Goal: Task Accomplishment & Management: Complete application form

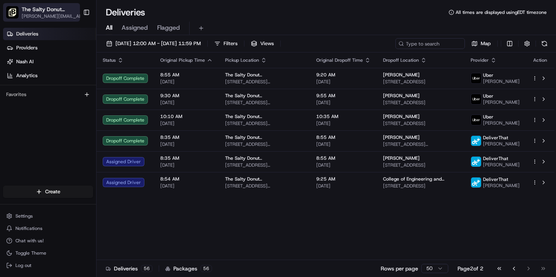
click at [54, 9] on span "The Salty Donut ([GEOGRAPHIC_DATA])" at bounding box center [50, 9] width 57 height 8
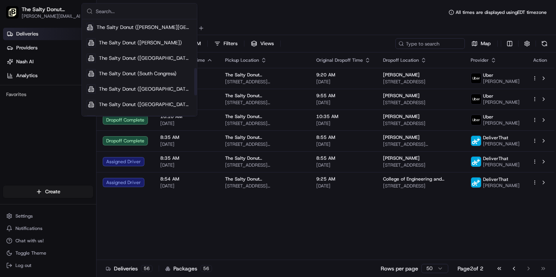
scroll to position [171, 0]
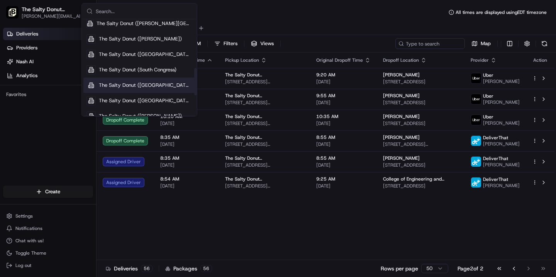
click at [148, 83] on span "The Salty Donut ([GEOGRAPHIC_DATA])" at bounding box center [145, 85] width 93 height 7
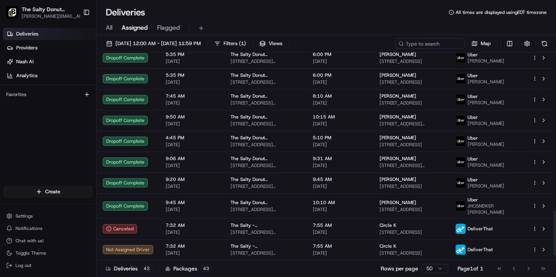
scroll to position [739, 0]
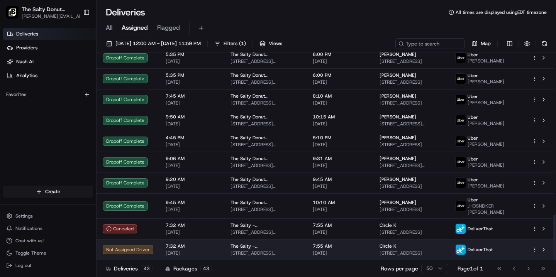
click at [537, 250] on html "The Salty Donut (South End) erick.proenza@saltydonut.com Toggle Sidebar Deliver…" at bounding box center [278, 138] width 556 height 277
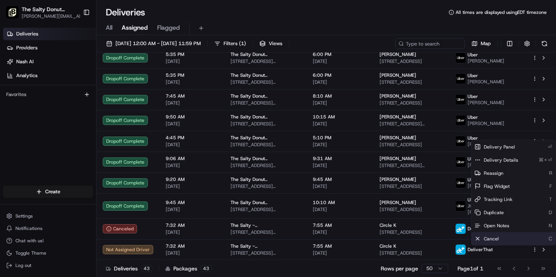
click at [510, 240] on div "Cancel C" at bounding box center [514, 239] width 84 height 13
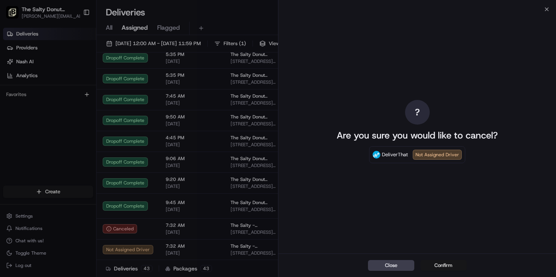
click at [438, 266] on button "Confirm" at bounding box center [444, 265] width 46 height 11
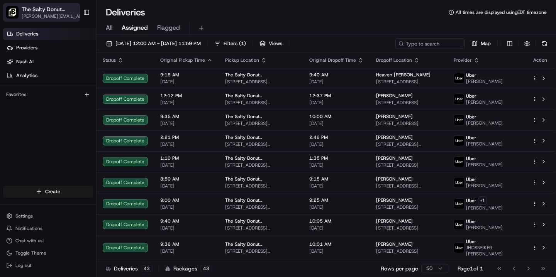
click at [59, 15] on span "[PERSON_NAME][EMAIL_ADDRESS][DOMAIN_NAME]" at bounding box center [55, 16] width 66 height 6
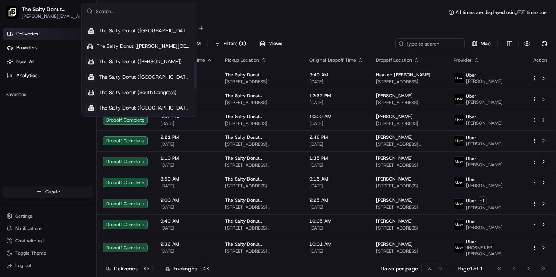
scroll to position [158, 0]
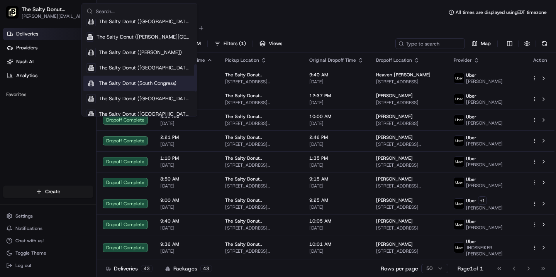
click at [148, 84] on span "The Salty Donut (South Congress)" at bounding box center [138, 83] width 78 height 7
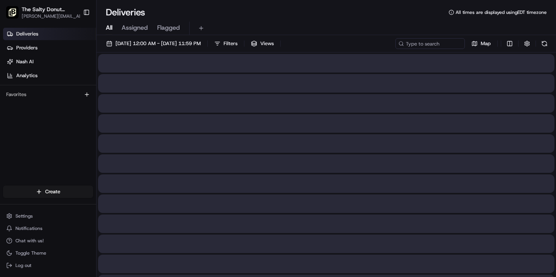
click at [110, 27] on span "All" at bounding box center [109, 27] width 7 height 9
click at [138, 44] on span "[DATE] 12:00 AM - [DATE] 11:59 PM" at bounding box center [158, 43] width 85 height 7
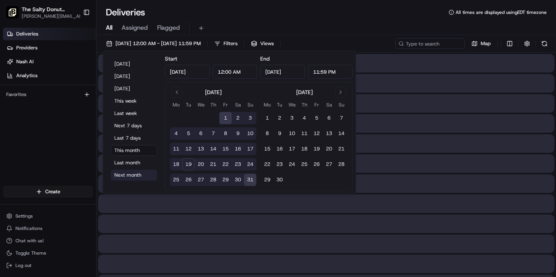
click at [131, 177] on button "Next month" at bounding box center [134, 175] width 46 height 11
type input "[DATE]"
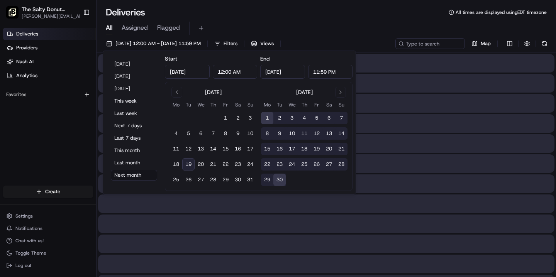
click at [275, 14] on div "Deliveries All times are displayed using EDT timezone" at bounding box center [327, 12] width 460 height 12
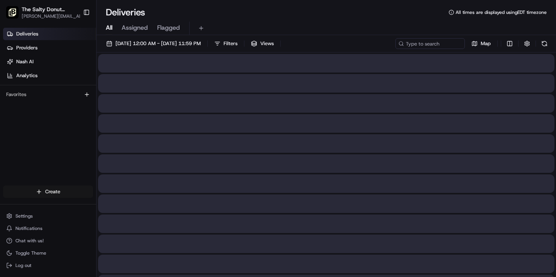
click at [43, 188] on html "The Salty Donut (South End) erick.proenza@saltydonut.com Toggle Sidebar Deliver…" at bounding box center [278, 138] width 556 height 277
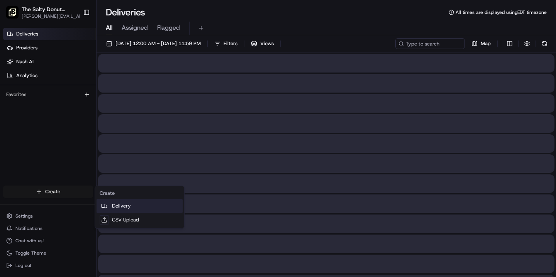
click at [121, 206] on link "Delivery" at bounding box center [140, 206] width 86 height 14
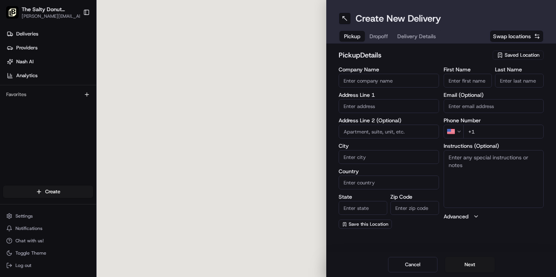
click at [517, 55] on span "Saved Location" at bounding box center [522, 55] width 35 height 7
click at [522, 88] on div "Clear Close" at bounding box center [500, 87] width 109 height 14
click at [474, 26] on html "The Salty Donut (South End) erick.proenza@saltydonut.com Toggle Sidebar Deliver…" at bounding box center [278, 138] width 556 height 277
click at [386, 7] on div "Create New Delivery Pickup Dropoff Delivery Details Swap locations" at bounding box center [441, 22] width 230 height 44
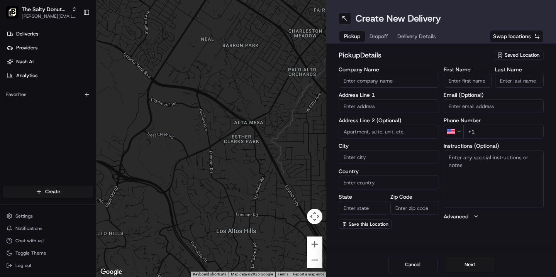
click at [527, 54] on span "Saved Location" at bounding box center [522, 55] width 35 height 7
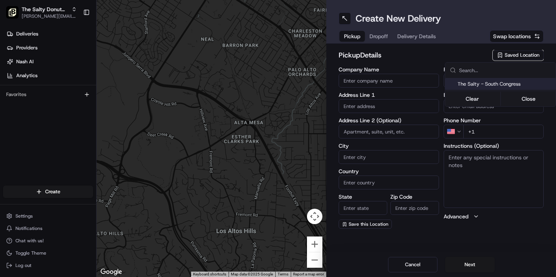
click at [503, 81] on span "The Salty - South Congress" at bounding box center [505, 84] width 95 height 7
type input "The Salty - South Congress"
type input "[STREET_ADDRESS]"
type input "Austin"
type input "US"
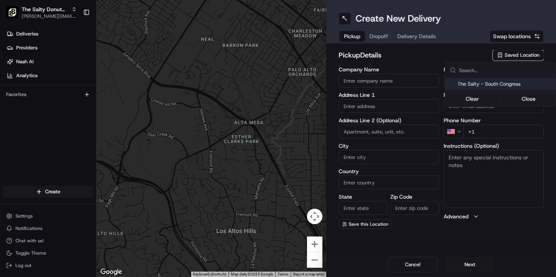
type input "[GEOGRAPHIC_DATA]"
type input "78704"
type input "[PHONE_NUMBER]"
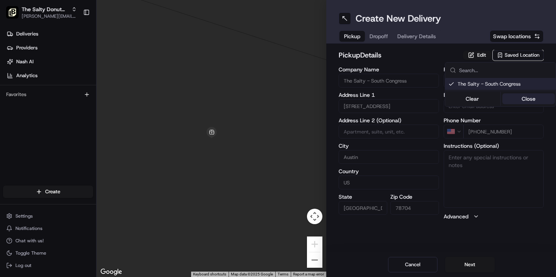
click at [525, 97] on button "Close" at bounding box center [529, 98] width 53 height 11
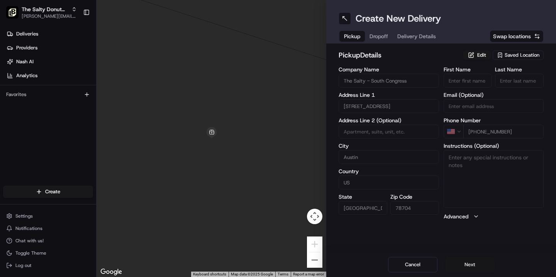
click at [462, 267] on button "Next" at bounding box center [469, 264] width 49 height 15
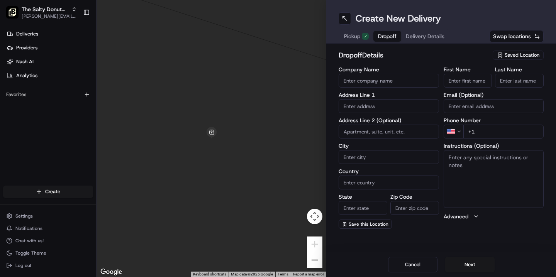
click at [372, 81] on input "Company Name" at bounding box center [389, 81] width 100 height 14
type input "Darktrace"
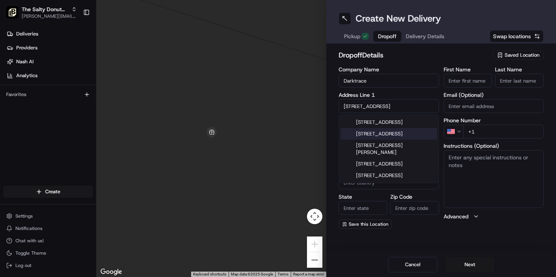
click at [374, 140] on div "[STREET_ADDRESS]" at bounding box center [389, 134] width 97 height 12
type input "[STREET_ADDRESS]"
type input "Austin"
type input "[GEOGRAPHIC_DATA]"
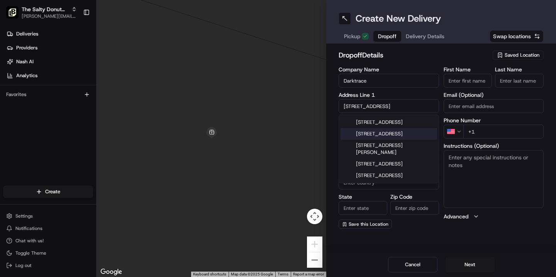
type input "78704"
type input "[STREET_ADDRESS]"
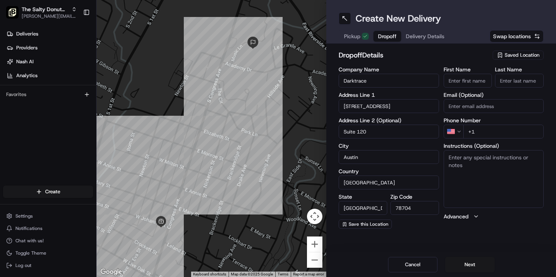
type input "Suite 120"
click at [472, 163] on textarea "Instructions (Optional)" at bounding box center [494, 179] width 100 height 58
click at [463, 166] on textarea "Please handle with care. Contact Mervy upon arrival. Thanks!" at bounding box center [494, 179] width 100 height 58
type textarea "Please handle with care. Contact Mercy upon arrival. Thanks!"
click at [466, 84] on input "First Name" at bounding box center [468, 81] width 49 height 14
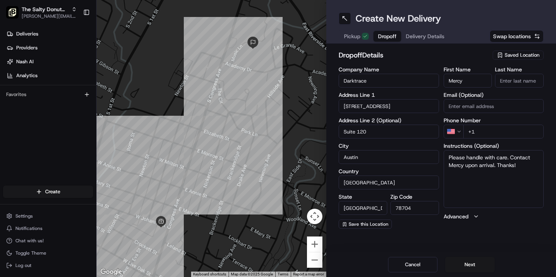
type input "Mercy"
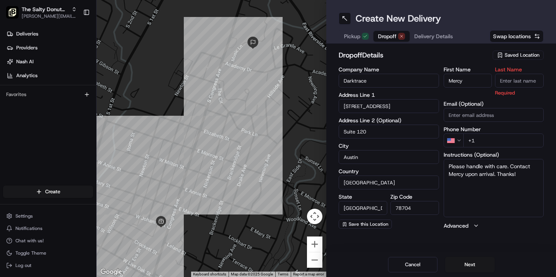
paste input "[PERSON_NAME]"
type input "[PERSON_NAME]"
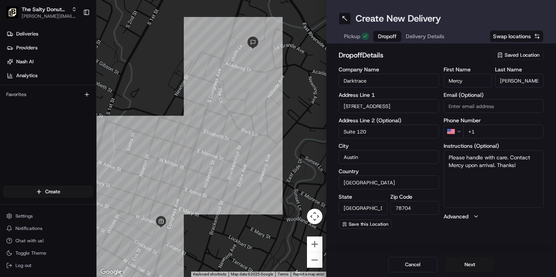
click at [486, 130] on input "+1" at bounding box center [504, 132] width 81 height 14
paste input "[PHONE_NUMBER]"
type input "[PHONE_NUMBER]"
click at [467, 268] on button "Next" at bounding box center [469, 264] width 49 height 15
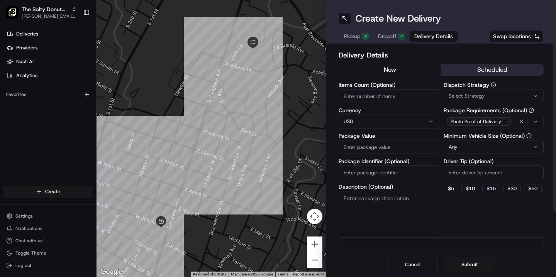
click at [491, 67] on button "scheduled" at bounding box center [493, 70] width 102 height 12
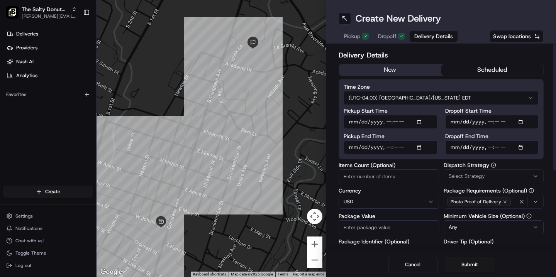
click at [459, 97] on html "The Salty Donut (South Congress) [PERSON_NAME][EMAIL_ADDRESS][DOMAIN_NAME] Togg…" at bounding box center [278, 138] width 556 height 277
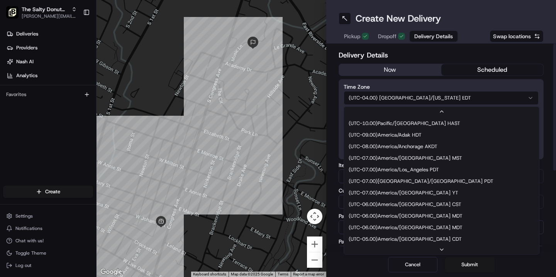
scroll to position [46, 0]
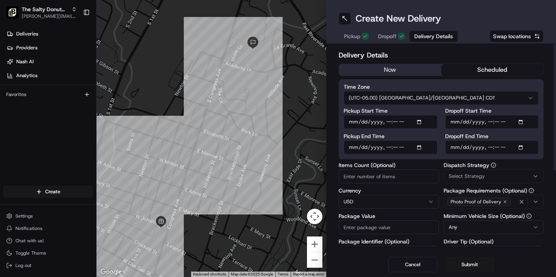
click at [456, 122] on input "Dropoff Start Time" at bounding box center [492, 122] width 94 height 14
type input "[DATE]T08:15"
click at [454, 149] on input "Dropoff End Time" at bounding box center [492, 148] width 94 height 14
type input "[DATE]T08:25"
click at [472, 177] on span "Select Strategy" at bounding box center [467, 176] width 36 height 7
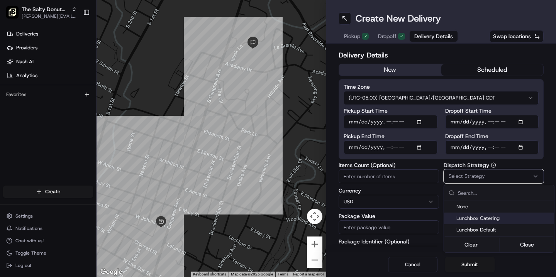
click at [476, 221] on span "Lunchbox Catering" at bounding box center [504, 218] width 95 height 7
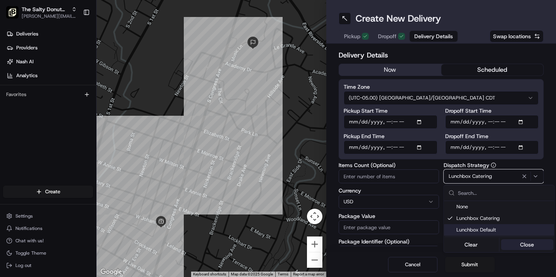
click at [526, 246] on button "Close" at bounding box center [527, 245] width 53 height 11
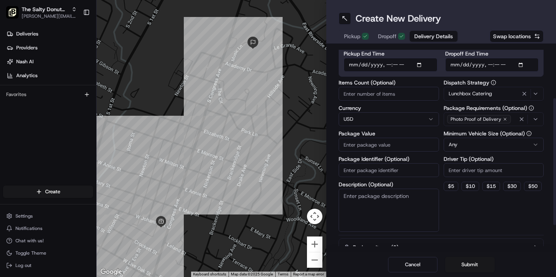
scroll to position [85, 0]
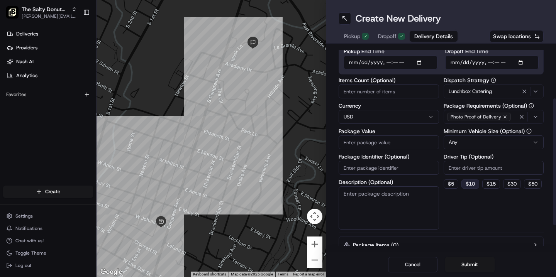
click at [470, 186] on button "$ 10" at bounding box center [471, 184] width 18 height 9
type input "10"
click at [380, 201] on textarea "Description (Optional)" at bounding box center [389, 208] width 100 height 43
type textarea "Donuts & Coffee"
click at [366, 141] on input "Package Value" at bounding box center [389, 143] width 100 height 14
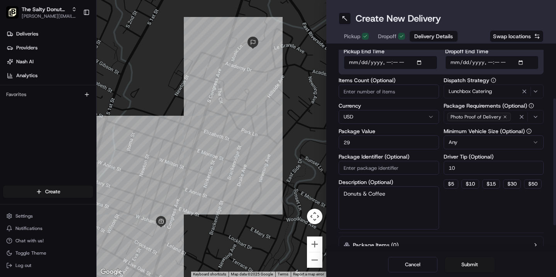
type input "2"
type input "365"
click at [467, 221] on div "Dispatch Strategy Lunchbox Catering Package Requirements (Optional) Photo Proof…" at bounding box center [494, 154] width 100 height 152
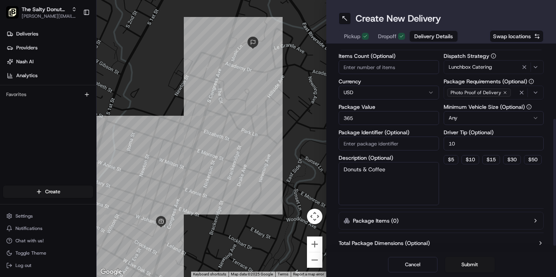
scroll to position [127, 0]
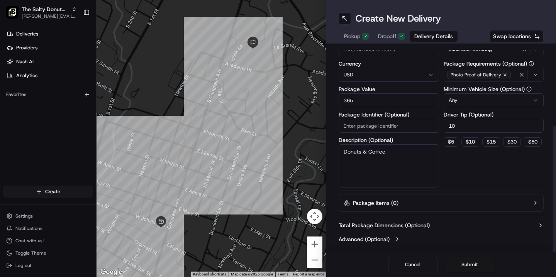
click at [466, 263] on button "Submit" at bounding box center [469, 264] width 49 height 15
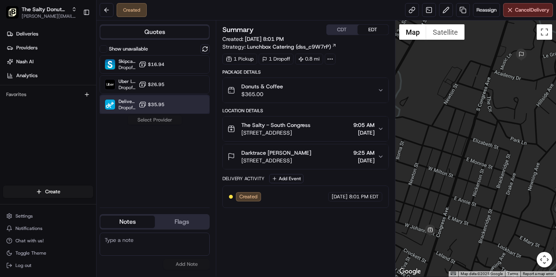
click at [176, 102] on div "DeliverThat Dropoff ETA - $35.95" at bounding box center [155, 104] width 110 height 19
click at [160, 121] on button "Assign Provider" at bounding box center [154, 120] width 55 height 9
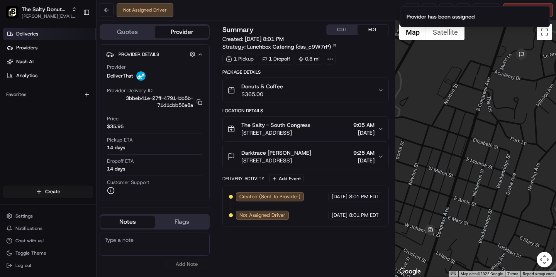
click at [41, 34] on link "Deliveries" at bounding box center [49, 34] width 93 height 12
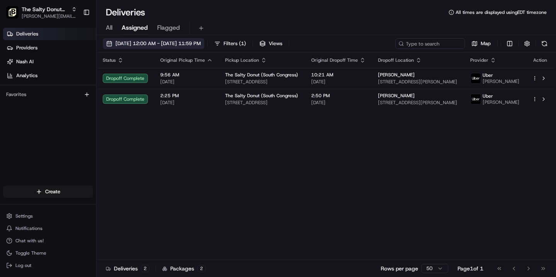
click at [176, 42] on span "[DATE] 12:00 AM - [DATE] 11:59 PM" at bounding box center [158, 43] width 85 height 7
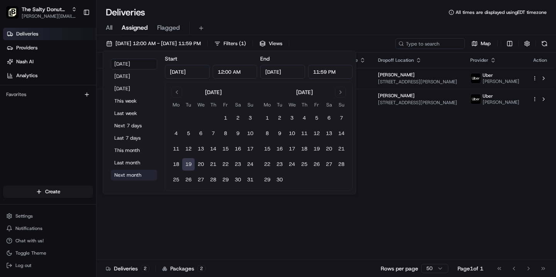
click at [129, 176] on button "Next month" at bounding box center [134, 175] width 46 height 11
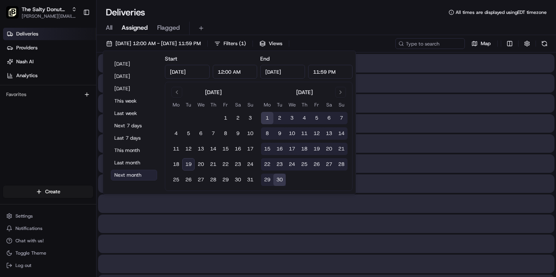
type input "[DATE]"
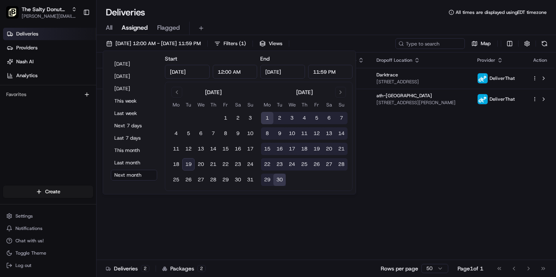
click at [313, 13] on div "Deliveries All times are displayed using EDT timezone" at bounding box center [327, 12] width 460 height 12
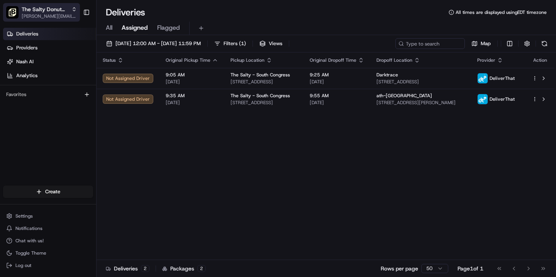
click at [59, 9] on span "The Salty Donut (South Congress)" at bounding box center [45, 9] width 47 height 8
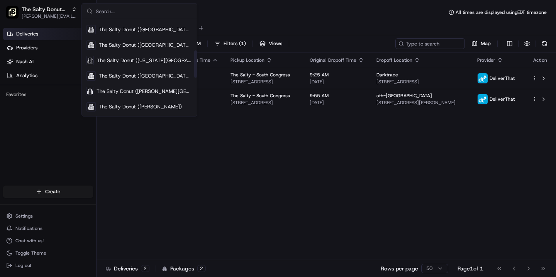
scroll to position [111, 0]
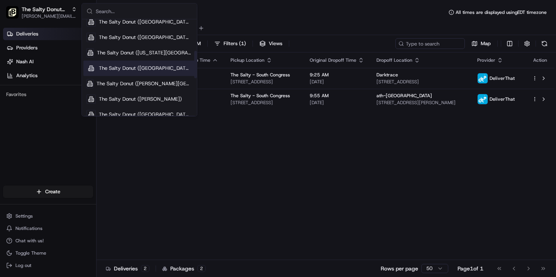
click at [140, 71] on span "The Salty Donut ([GEOGRAPHIC_DATA])" at bounding box center [145, 68] width 93 height 7
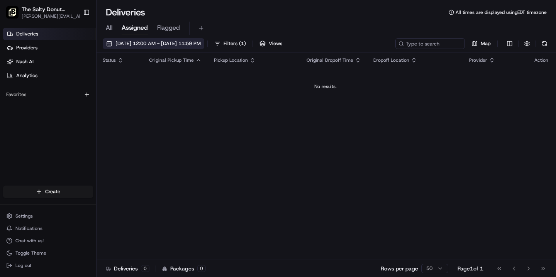
click at [130, 43] on span "[DATE] 12:00 AM - [DATE] 11:59 PM" at bounding box center [158, 43] width 85 height 7
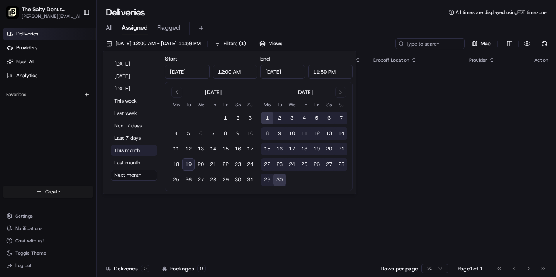
click at [132, 153] on button "This month" at bounding box center [134, 150] width 46 height 11
type input "[DATE]"
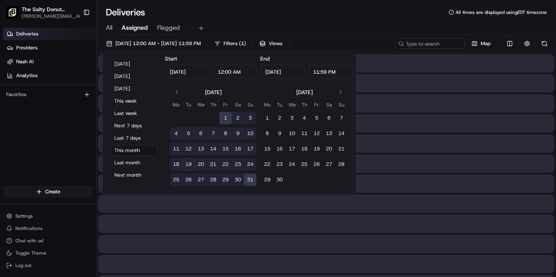
click at [233, 12] on div "Deliveries All times are displayed using EDT timezone" at bounding box center [327, 12] width 460 height 12
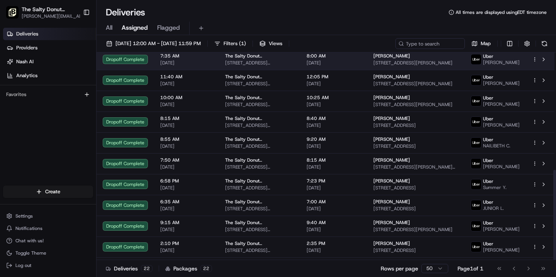
scroll to position [270, 0]
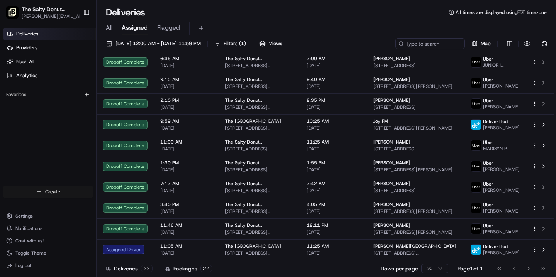
click at [72, 191] on html "The Salty Donut ([GEOGRAPHIC_DATA]) [PERSON_NAME][EMAIL_ADDRESS][DOMAIN_NAME] T…" at bounding box center [278, 138] width 556 height 277
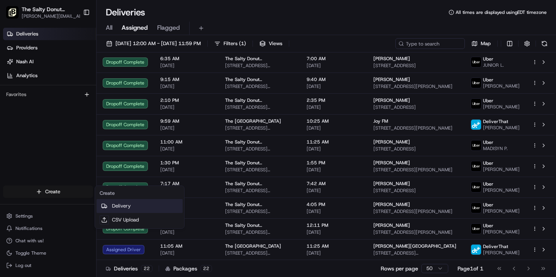
click at [116, 207] on link "Delivery" at bounding box center [140, 206] width 86 height 14
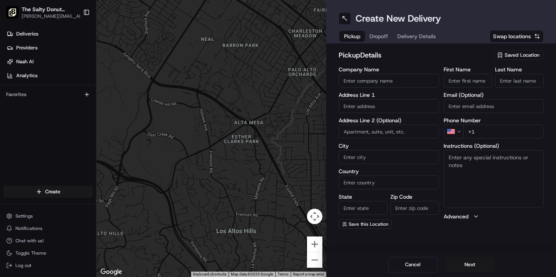
click at [518, 55] on span "Saved Location" at bounding box center [522, 55] width 35 height 7
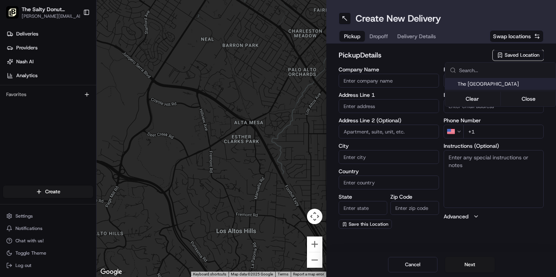
click at [498, 86] on span "The [GEOGRAPHIC_DATA]" at bounding box center [505, 84] width 95 height 7
type input "The [GEOGRAPHIC_DATA]"
type input "[STREET_ADDRESS][PERSON_NAME]"
type input "[GEOGRAPHIC_DATA]"
type input "US"
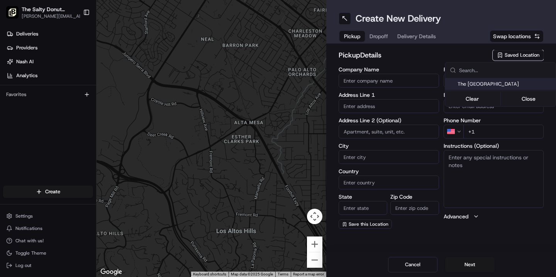
type input "FL"
type input "33606"
type input "[PERSON_NAME]"
type input "[PHONE_NUMBER]"
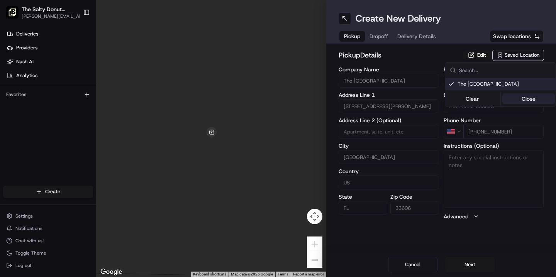
click at [523, 101] on button "Close" at bounding box center [529, 98] width 53 height 11
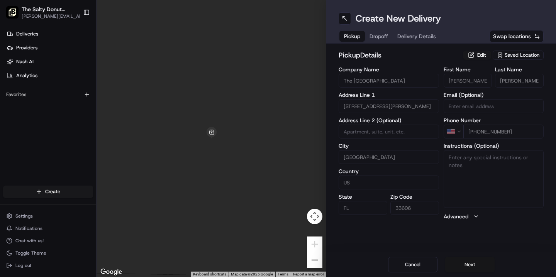
click at [472, 265] on button "Next" at bounding box center [469, 264] width 49 height 15
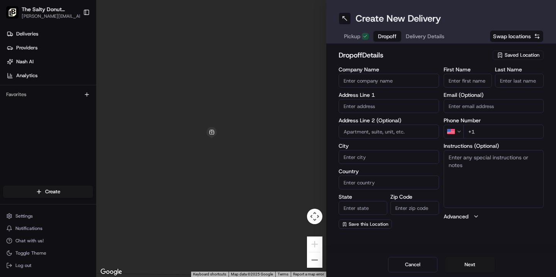
click at [467, 83] on input "First Name" at bounding box center [468, 81] width 49 height 14
type input "[PERSON_NAME]"
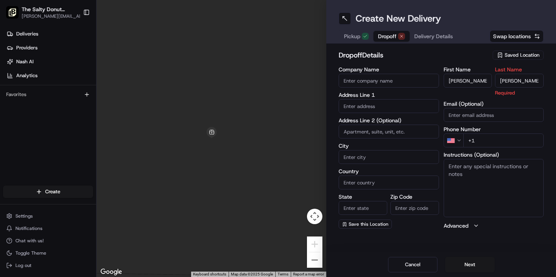
type input "[PERSON_NAME]"
click at [487, 142] on div "First Name [PERSON_NAME] Last Name [PERSON_NAME] Required Email (Optional) Phon…" at bounding box center [494, 148] width 100 height 163
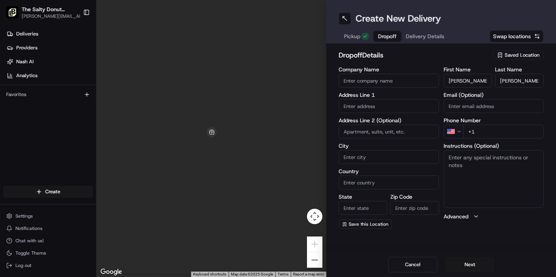
paste input "[PHONE_NUMBER]"
type input "[PHONE_NUMBER]"
click at [460, 158] on textarea "Instructions (Optional)" at bounding box center [494, 179] width 100 height 58
type textarea "Please handle with care. Contact [PERSON_NAME] upon arrival. Thanks!"
click at [367, 108] on input "text" at bounding box center [389, 106] width 100 height 14
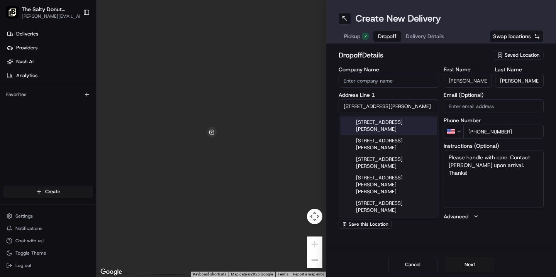
click at [375, 126] on div "[STREET_ADDRESS][PERSON_NAME]" at bounding box center [389, 126] width 97 height 19
type input "[STREET_ADDRESS][PERSON_NAME]"
type input "[GEOGRAPHIC_DATA]"
type input "FL"
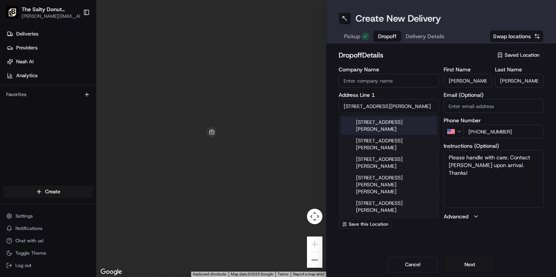
type input "33606"
type input "[STREET_ADDRESS][PERSON_NAME]"
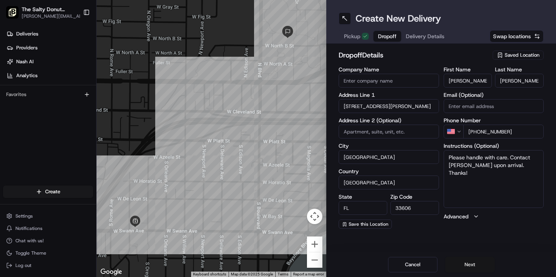
click at [467, 264] on button "Next" at bounding box center [469, 264] width 49 height 15
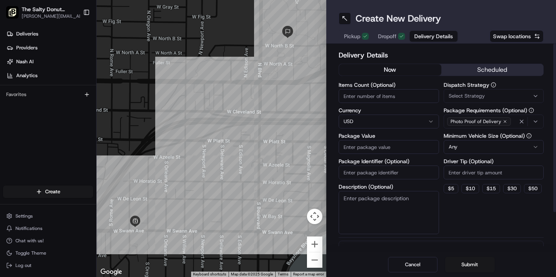
click at [477, 69] on button "scheduled" at bounding box center [493, 70] width 102 height 12
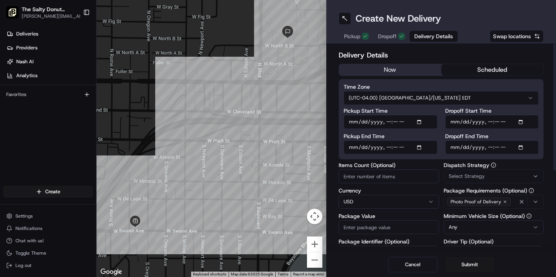
click at [454, 122] on input "Dropoff Start Time" at bounding box center [492, 122] width 94 height 14
type input "[DATE]T10:45"
click at [455, 148] on input "Dropoff End Time" at bounding box center [492, 148] width 94 height 14
type input "[DATE]T10:55"
click at [459, 177] on span "Select Strategy" at bounding box center [467, 176] width 36 height 7
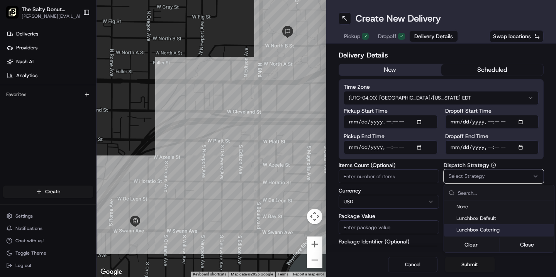
click at [469, 227] on span "Lunchbox Catering" at bounding box center [504, 230] width 95 height 7
click at [524, 243] on button "Close" at bounding box center [527, 245] width 53 height 11
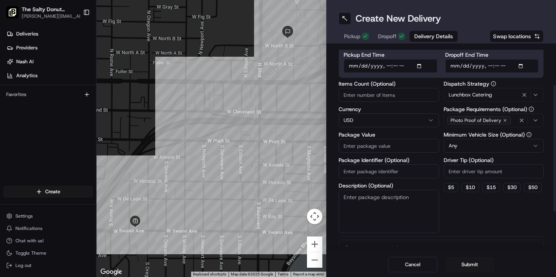
scroll to position [82, 0]
click at [471, 188] on button "$ 10" at bounding box center [471, 186] width 18 height 9
type input "10"
click at [379, 202] on textarea "Description (Optional)" at bounding box center [389, 210] width 100 height 43
type textarea "Donuts & Coffee"
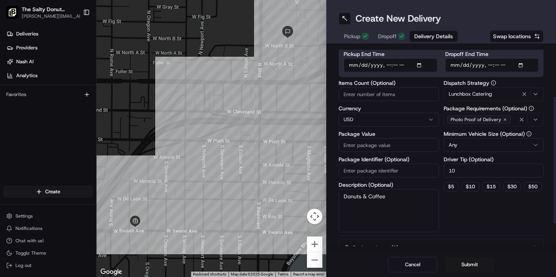
click at [364, 145] on input "Package Value" at bounding box center [389, 145] width 100 height 14
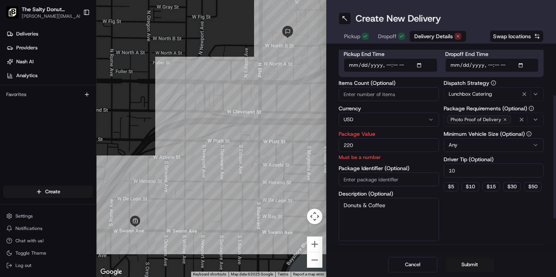
type input "220"
click at [474, 225] on div "Dispatch Strategy Lunchbox Catering Package Requirements (Optional) Photo Proof…" at bounding box center [494, 160] width 100 height 161
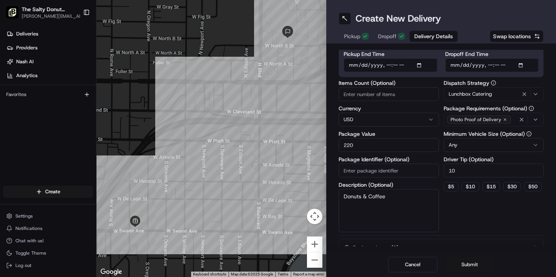
click at [469, 265] on button "Submit" at bounding box center [469, 264] width 49 height 15
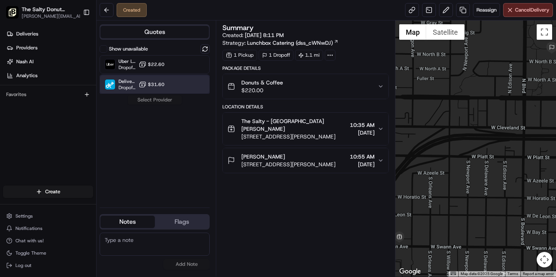
click at [171, 83] on div "DeliverThat Dropoff ETA - $31.60" at bounding box center [155, 84] width 110 height 19
click at [160, 101] on button "Assign Provider" at bounding box center [154, 99] width 55 height 9
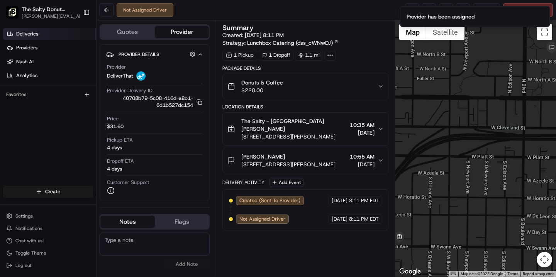
click at [57, 35] on link "Deliveries" at bounding box center [49, 34] width 93 height 12
